Goal: Navigation & Orientation: Find specific page/section

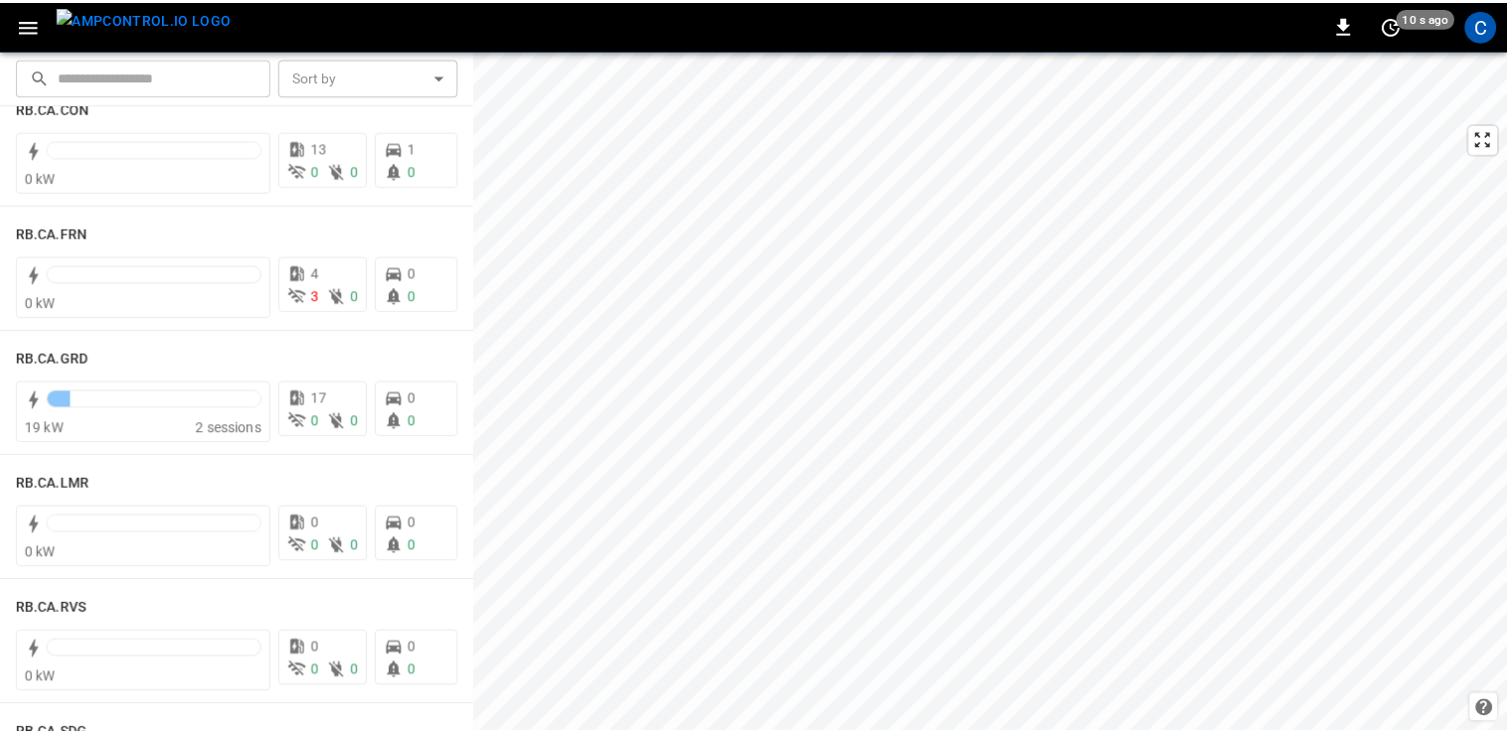
scroll to position [2686, 0]
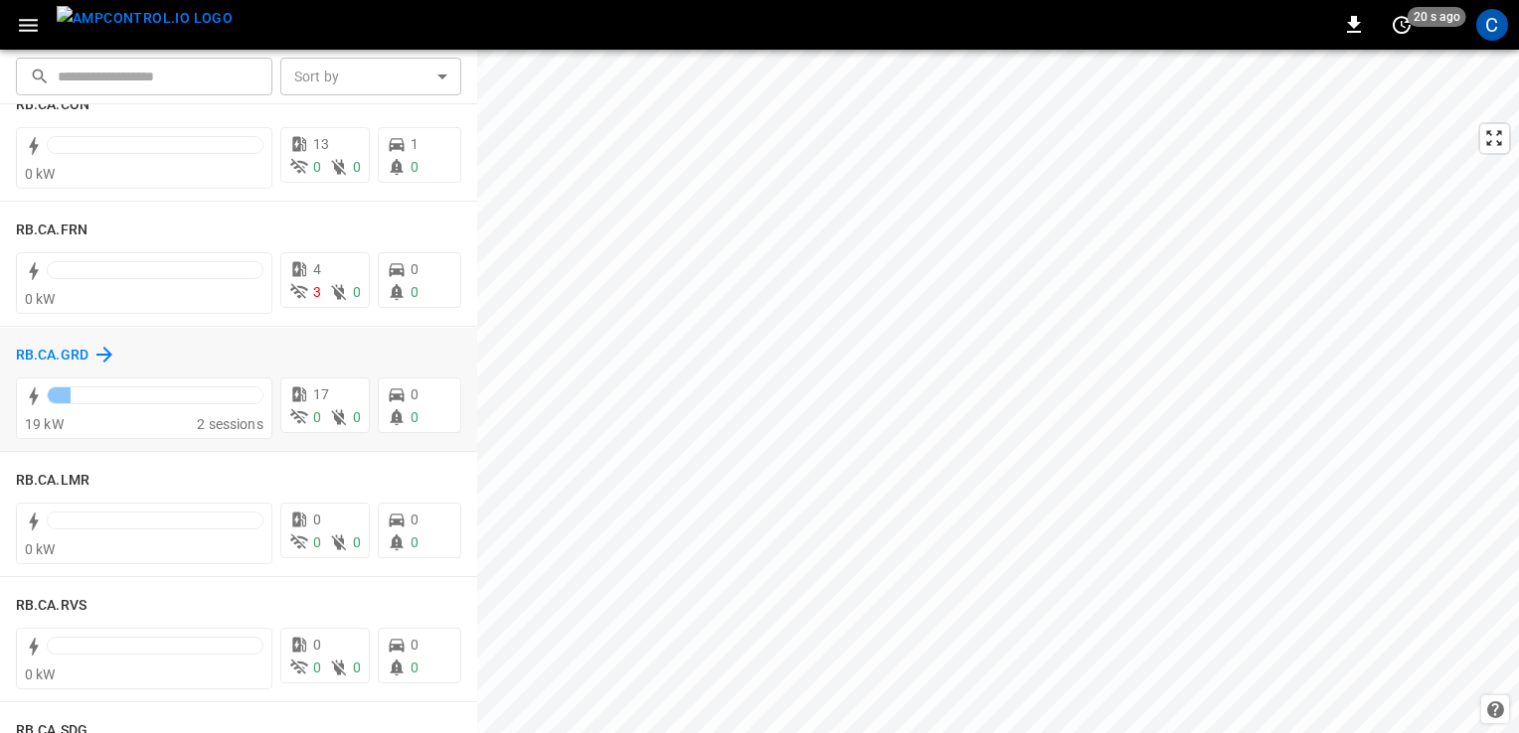
click at [48, 354] on h6 "RB.CA.GRD" at bounding box center [52, 356] width 73 height 22
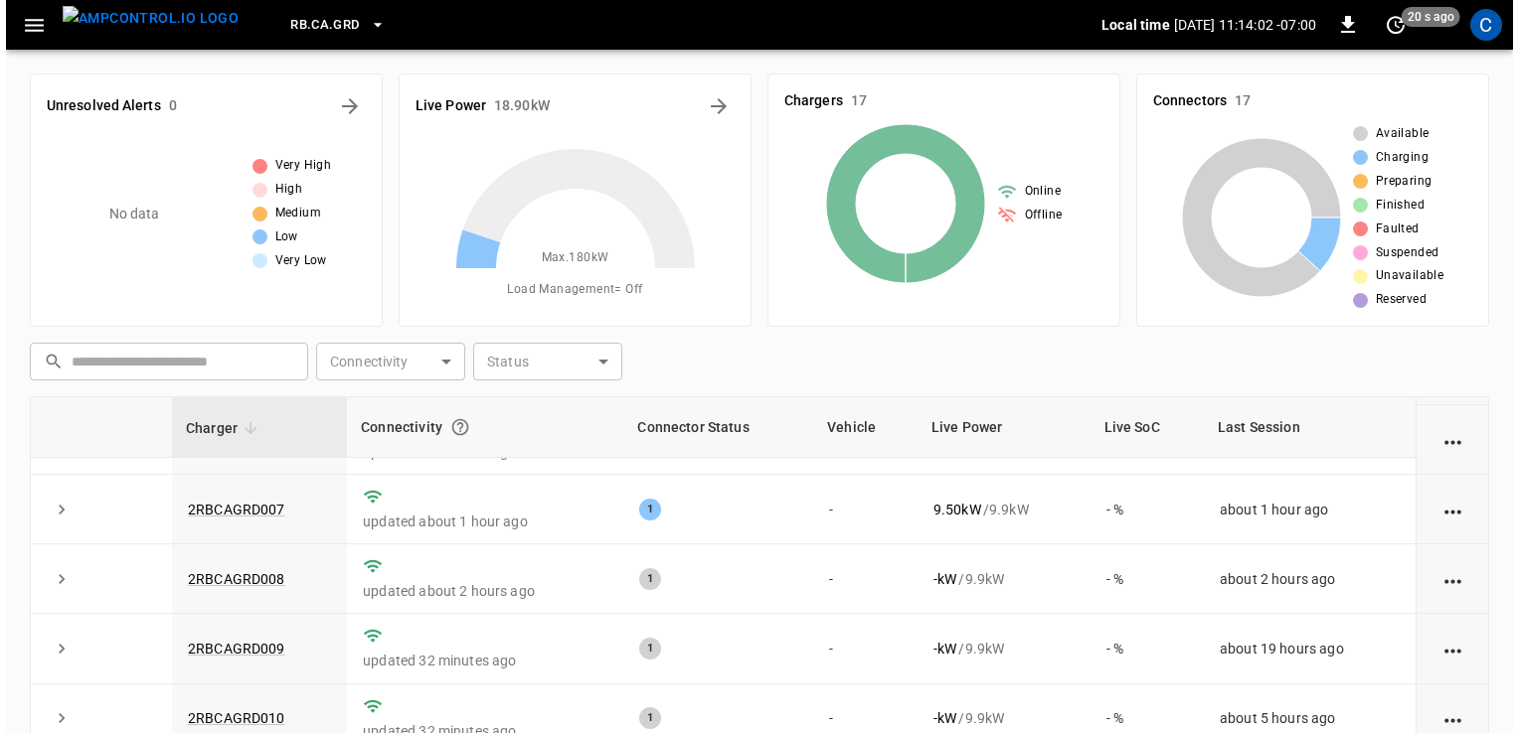
scroll to position [402, 0]
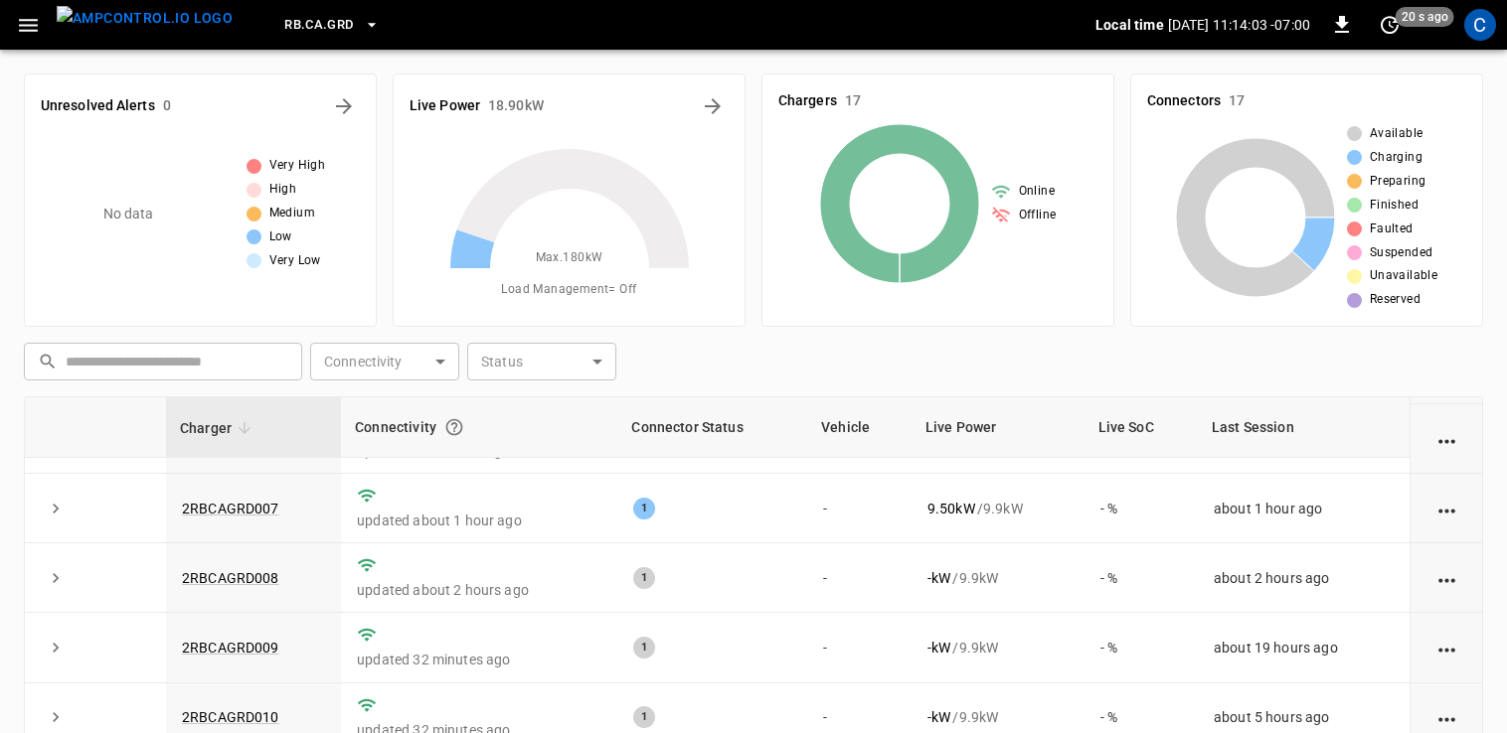
click at [36, 17] on icon "button" at bounding box center [28, 25] width 25 height 25
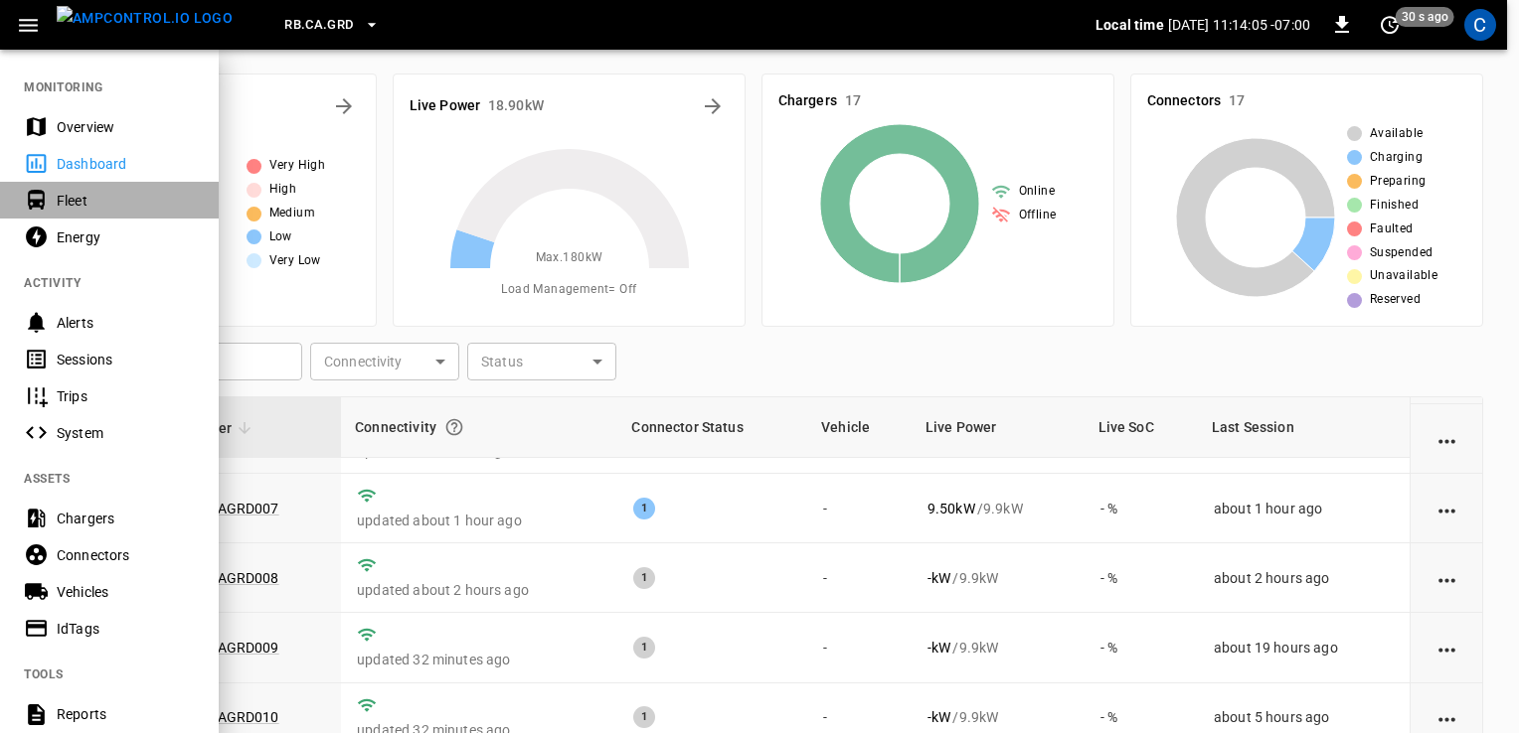
click at [63, 191] on div "Fleet" at bounding box center [126, 201] width 138 height 20
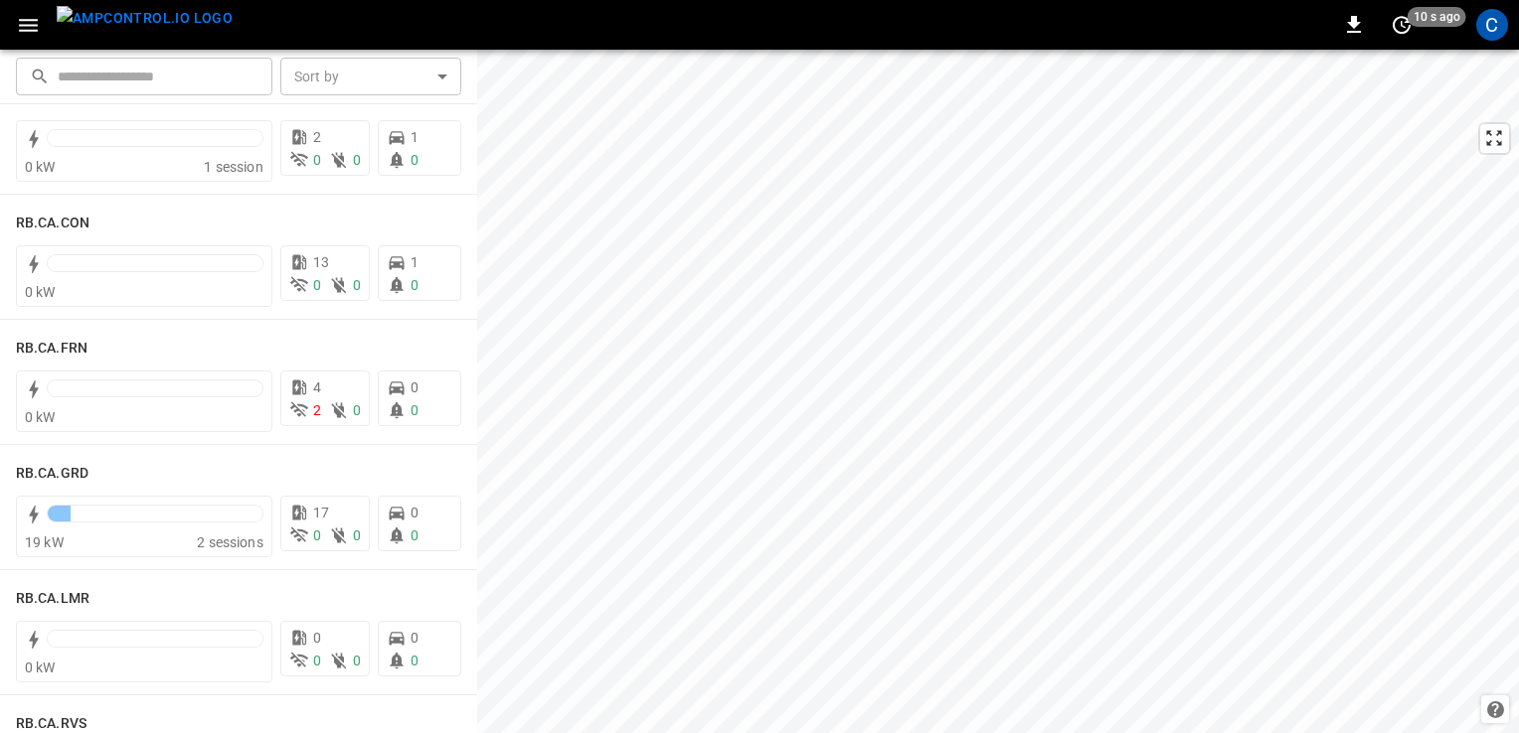
scroll to position [2567, 0]
click at [64, 464] on h6 "RB.CA.GRD" at bounding box center [52, 475] width 73 height 22
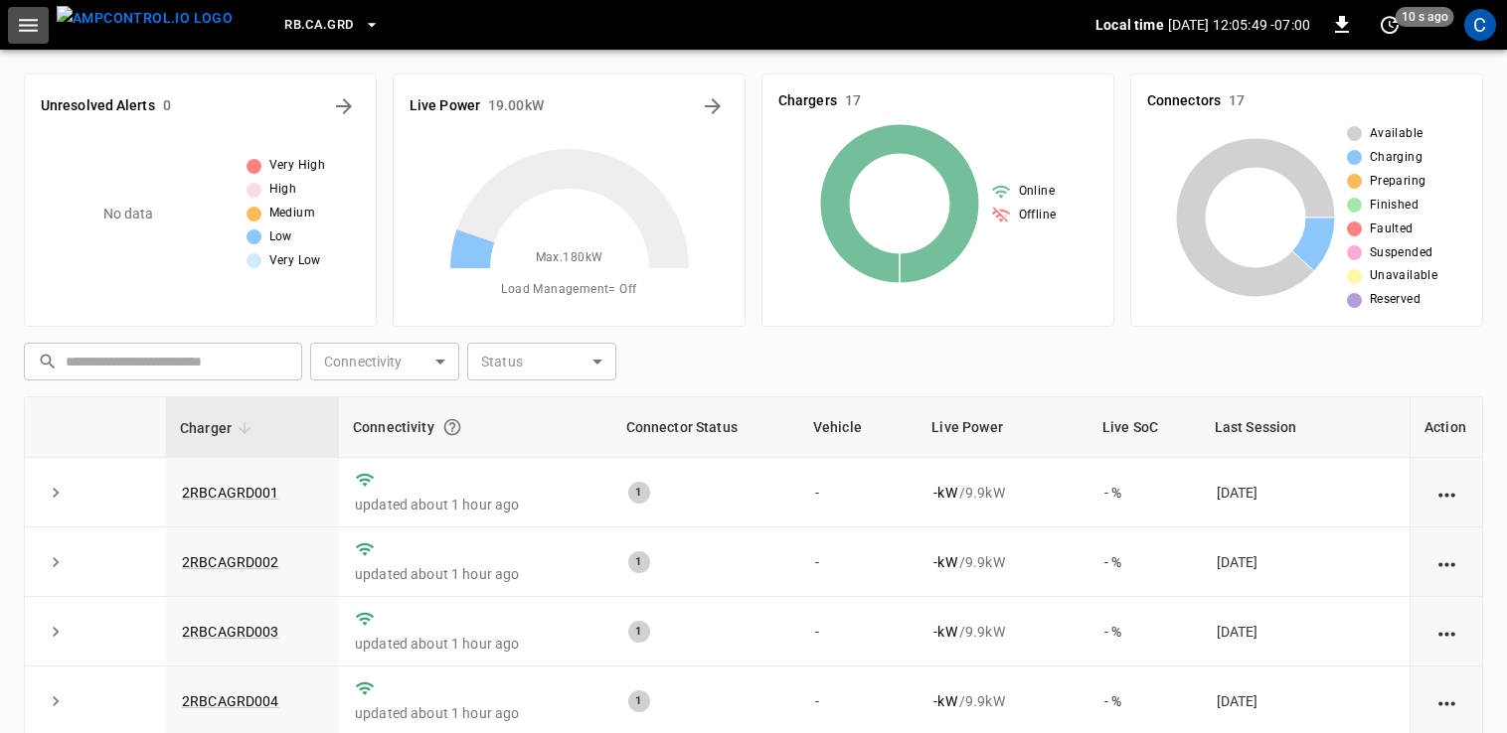
click at [12, 21] on button "button" at bounding box center [28, 25] width 41 height 37
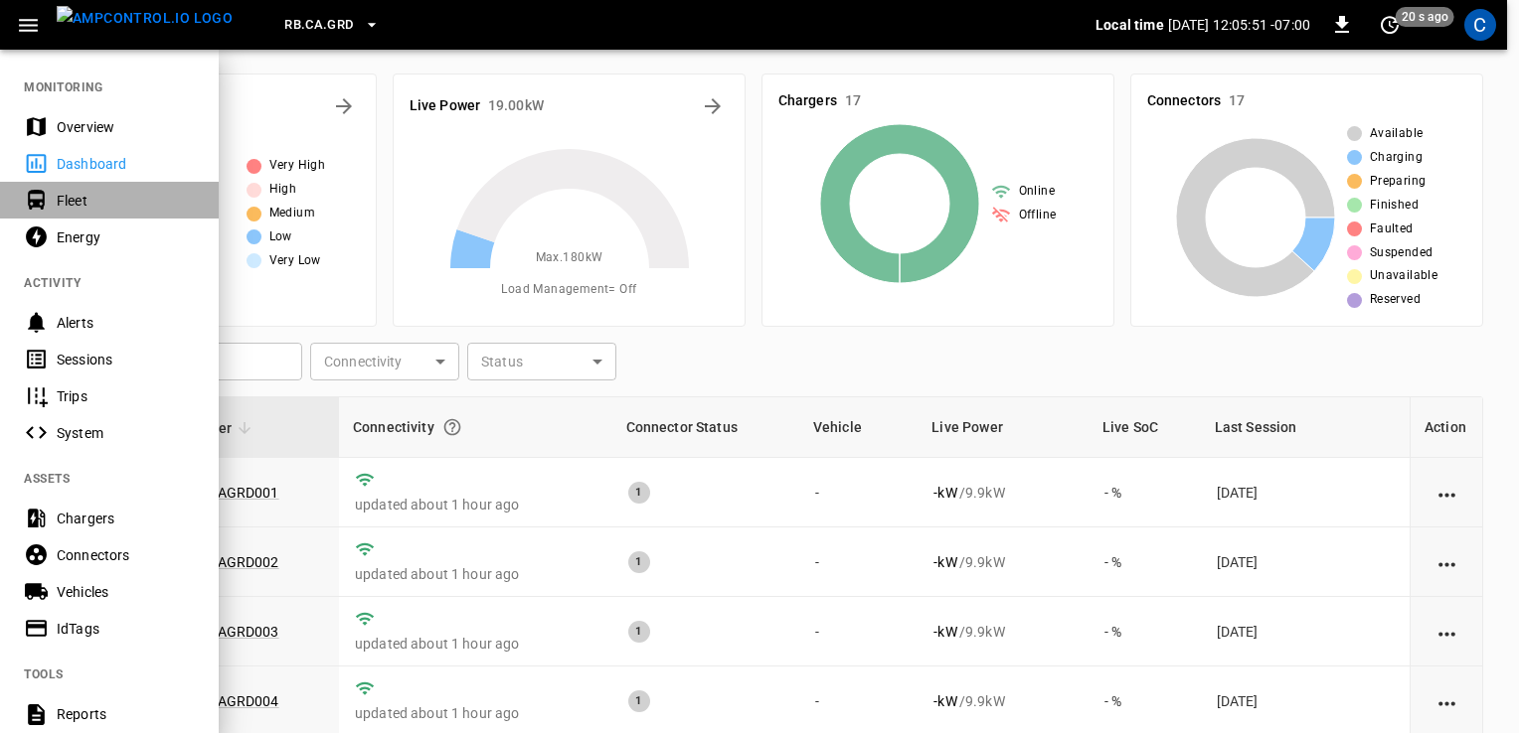
click at [49, 193] on div "Fleet" at bounding box center [109, 200] width 219 height 37
